Goal: Information Seeking & Learning: Learn about a topic

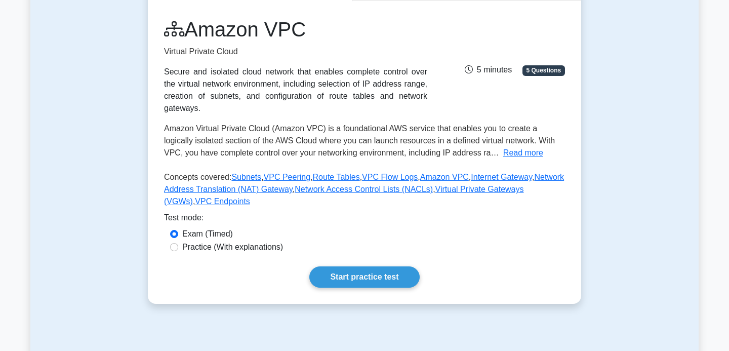
scroll to position [114, 0]
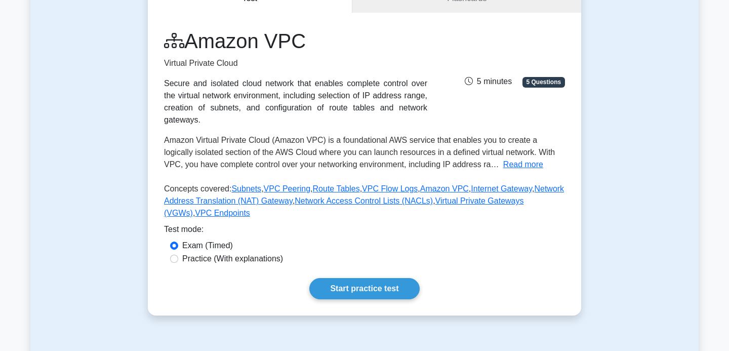
click at [208, 260] on label "Practice (With explanations)" at bounding box center [232, 259] width 101 height 12
click at [178, 260] on input "Practice (With explanations)" at bounding box center [174, 259] width 8 height 8
radio input "true"
click at [395, 292] on link "Start practice test" at bounding box center [364, 288] width 110 height 21
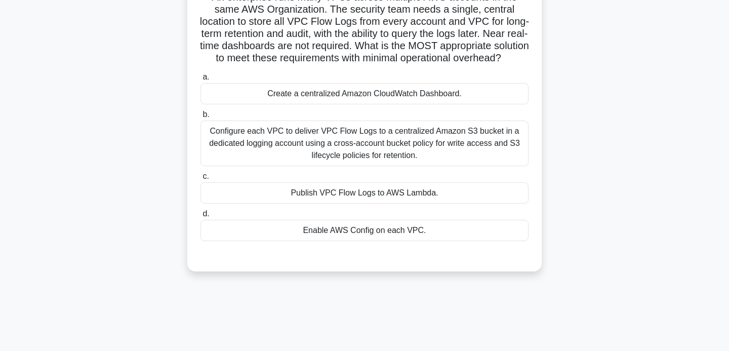
scroll to position [95, 0]
click at [359, 143] on div "Configure each VPC to deliver VPC Flow Logs to a centralized Amazon S3 bucket i…" at bounding box center [364, 142] width 328 height 46
click at [200, 117] on input "b. Configure each VPC to deliver VPC Flow Logs to a centralized Amazon S3 bucke…" at bounding box center [200, 113] width 0 height 7
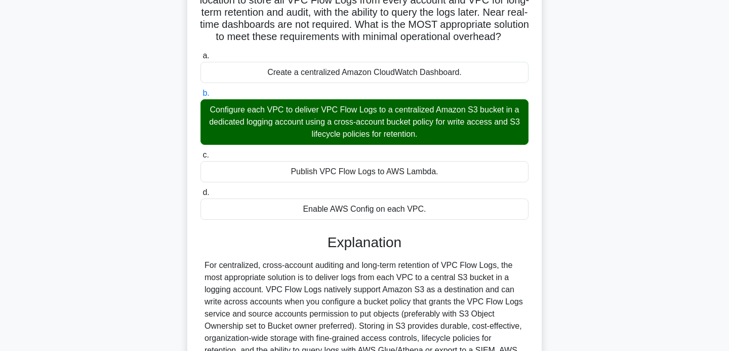
scroll to position [261, 0]
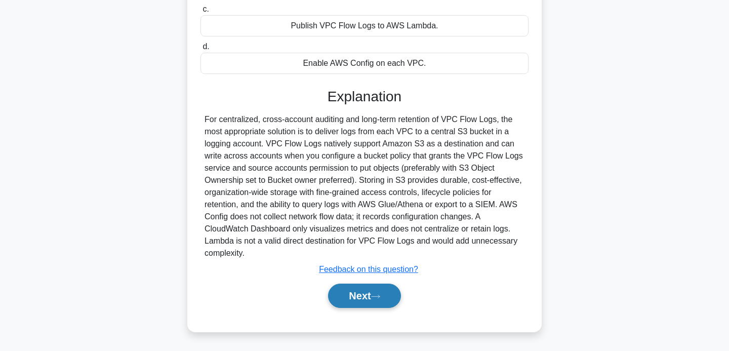
click at [373, 298] on button "Next" at bounding box center [364, 296] width 72 height 24
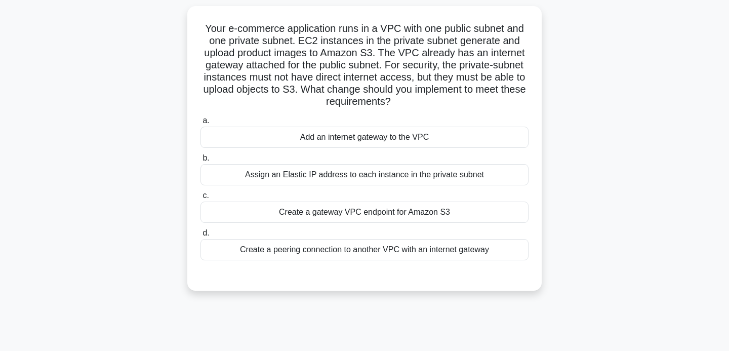
scroll to position [66, 0]
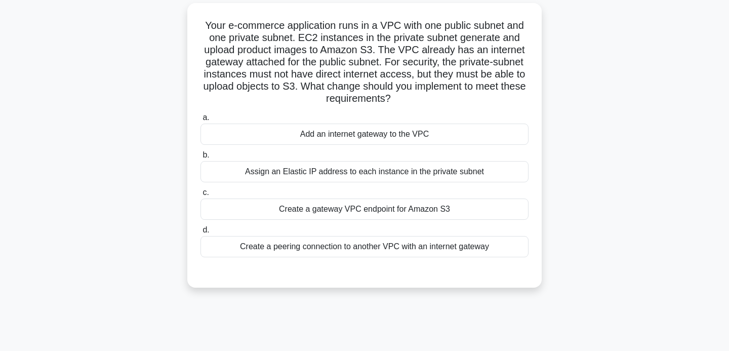
click at [352, 212] on div "Create a gateway VPC endpoint for Amazon S3" at bounding box center [364, 208] width 328 height 21
click at [200, 196] on input "c. Create a gateway VPC endpoint for Amazon S3" at bounding box center [200, 192] width 0 height 7
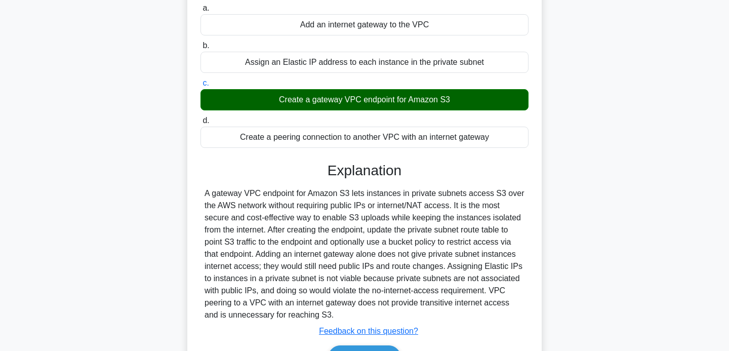
scroll to position [237, 0]
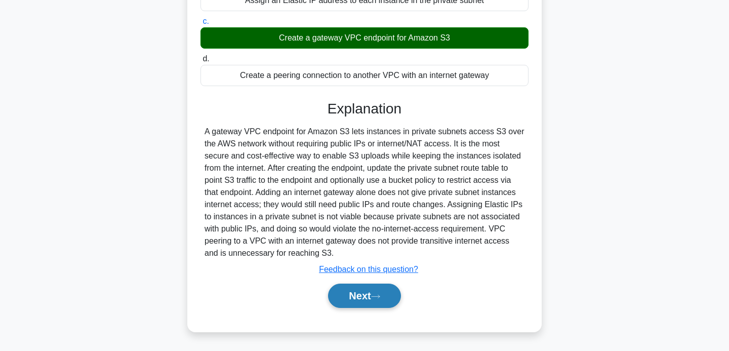
click at [370, 295] on button "Next" at bounding box center [364, 296] width 72 height 24
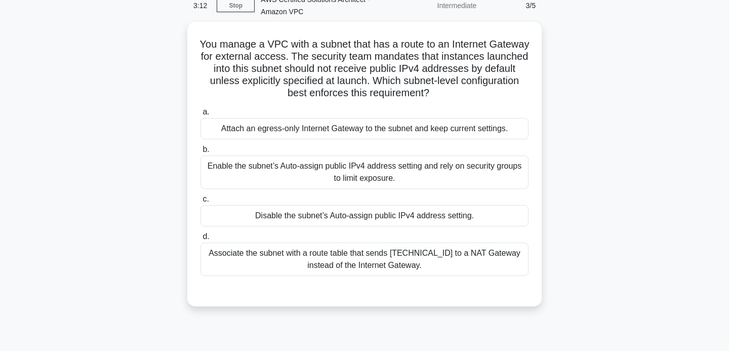
scroll to position [52, 0]
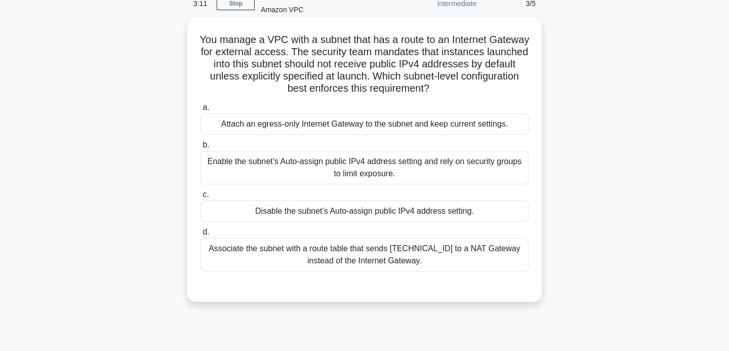
click at [340, 170] on div "Enable the subnet’s Auto-assign public IPv4 address setting and rely on securit…" at bounding box center [364, 167] width 328 height 33
click at [200, 148] on input "b. Enable the subnet’s Auto-assign public IPv4 address setting and rely on secu…" at bounding box center [200, 145] width 0 height 7
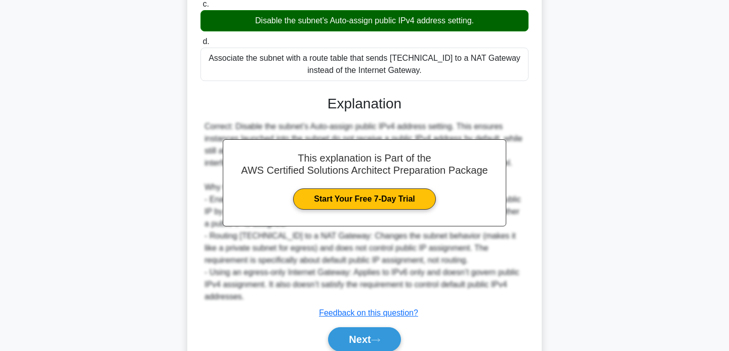
scroll to position [260, 0]
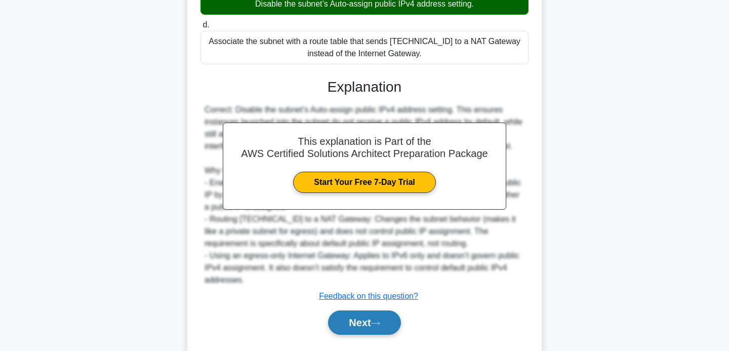
click at [377, 327] on button "Next" at bounding box center [364, 322] width 72 height 24
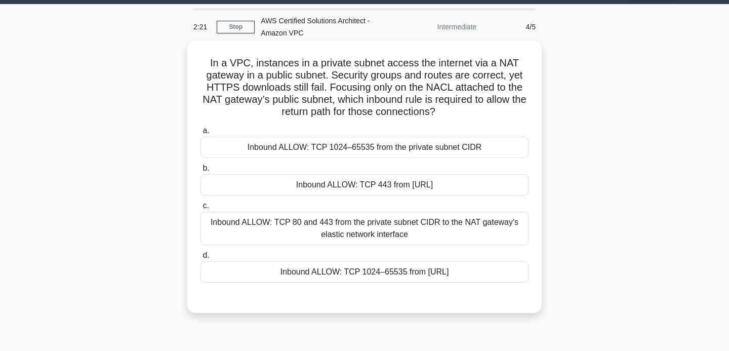
scroll to position [28, 0]
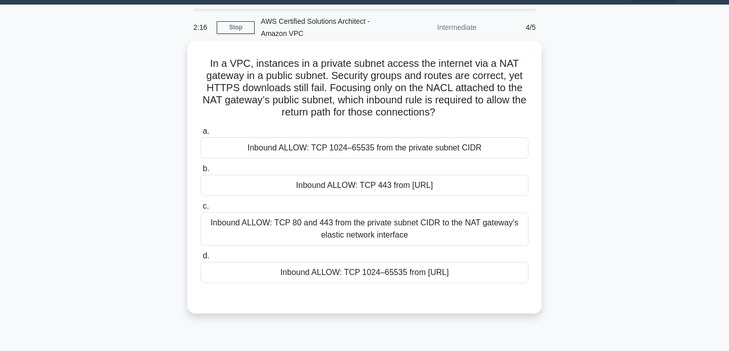
click at [342, 189] on div "Inbound ALLOW: TCP 443 from 0.0.0.0/0" at bounding box center [364, 185] width 328 height 21
click at [200, 172] on input "b. Inbound ALLOW: TCP 443 from 0.0.0.0/0" at bounding box center [200, 169] width 0 height 7
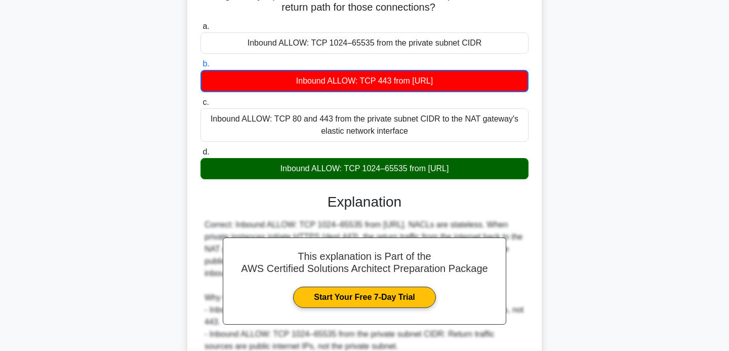
scroll to position [274, 0]
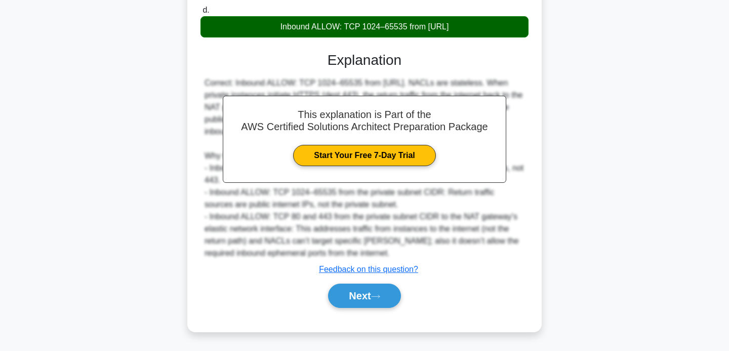
click at [361, 313] on div "a. Inbound ALLOW: TCP 1024–65535 from the private subnet CIDR b. Inbound ALLOW:…" at bounding box center [364, 97] width 330 height 443
click at [361, 293] on button "Next" at bounding box center [364, 296] width 72 height 24
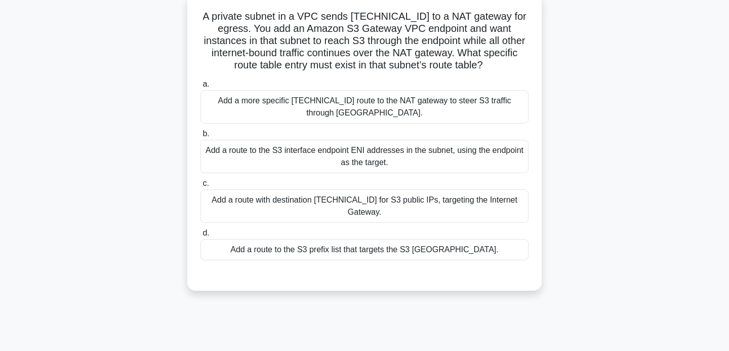
scroll to position [76, 0]
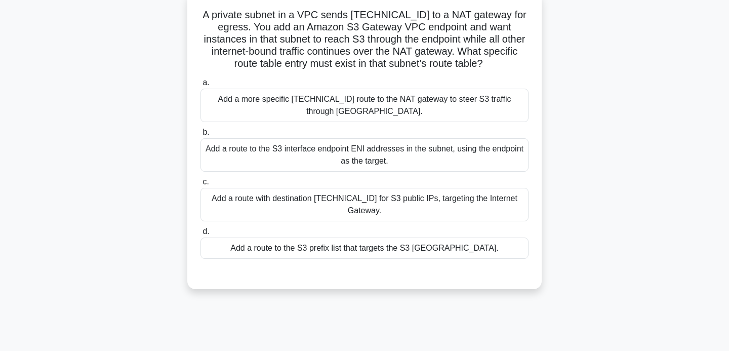
click at [338, 250] on div "Add a route to the S3 prefix list that targets the S3 Gateway endpoint." at bounding box center [364, 247] width 328 height 21
click at [200, 235] on input "d. Add a route to the S3 prefix list that targets the S3 Gateway endpoint." at bounding box center [200, 231] width 0 height 7
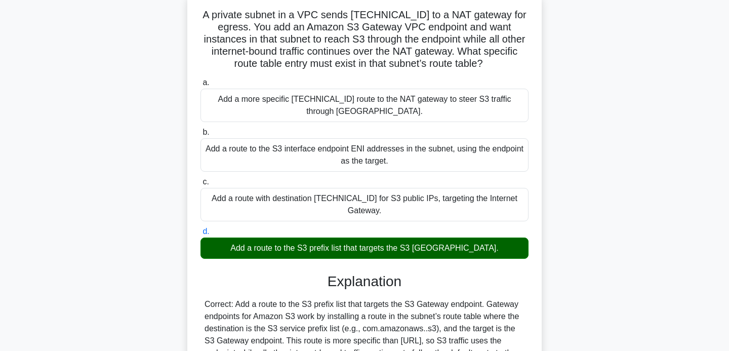
scroll to position [322, 0]
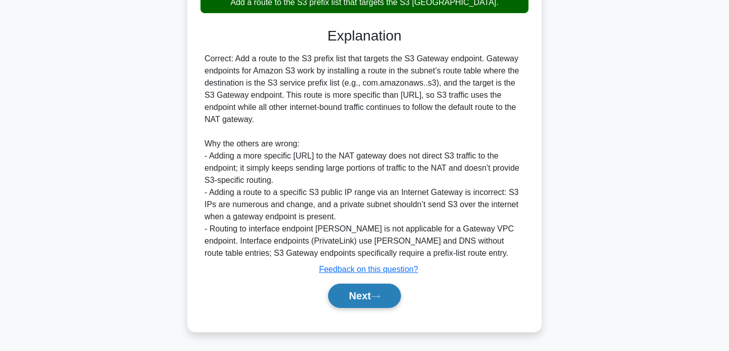
click at [362, 301] on button "Next" at bounding box center [364, 296] width 72 height 24
